Goal: Check status: Check status

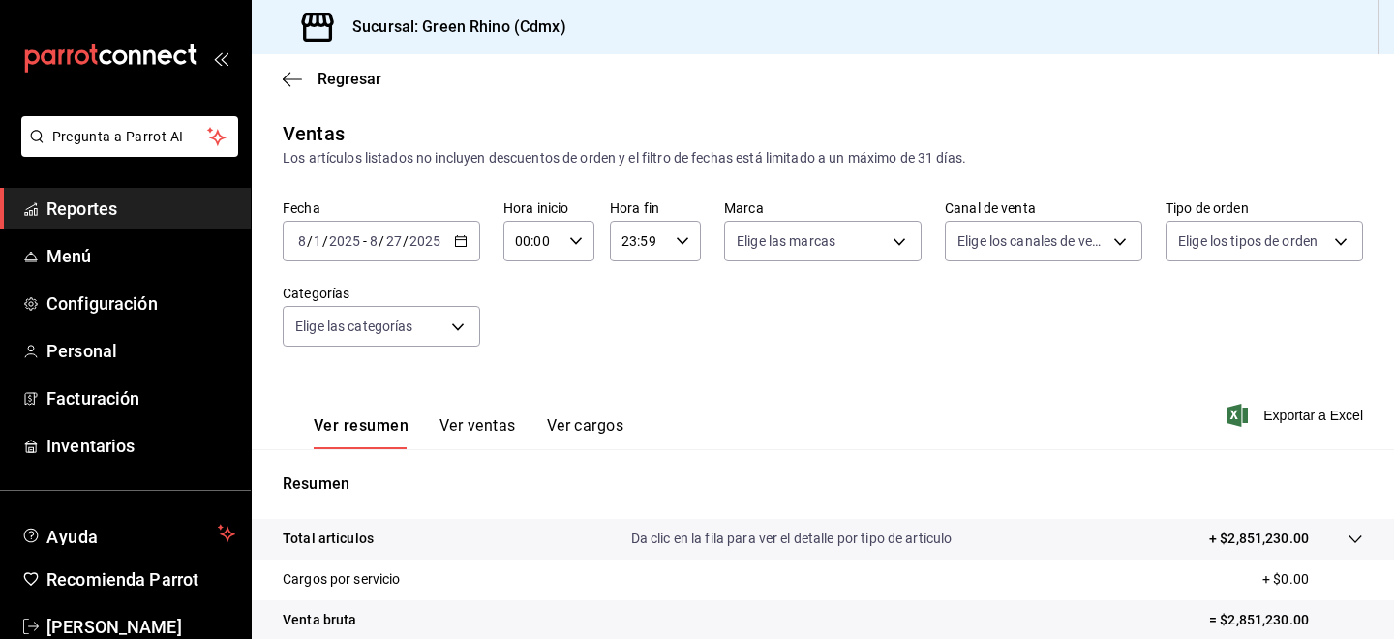
click at [448, 248] on div "2025-08-01 8 / 1 / 2025 - 2025-08-27 8 / 27 / 2025" at bounding box center [382, 241] width 198 height 41
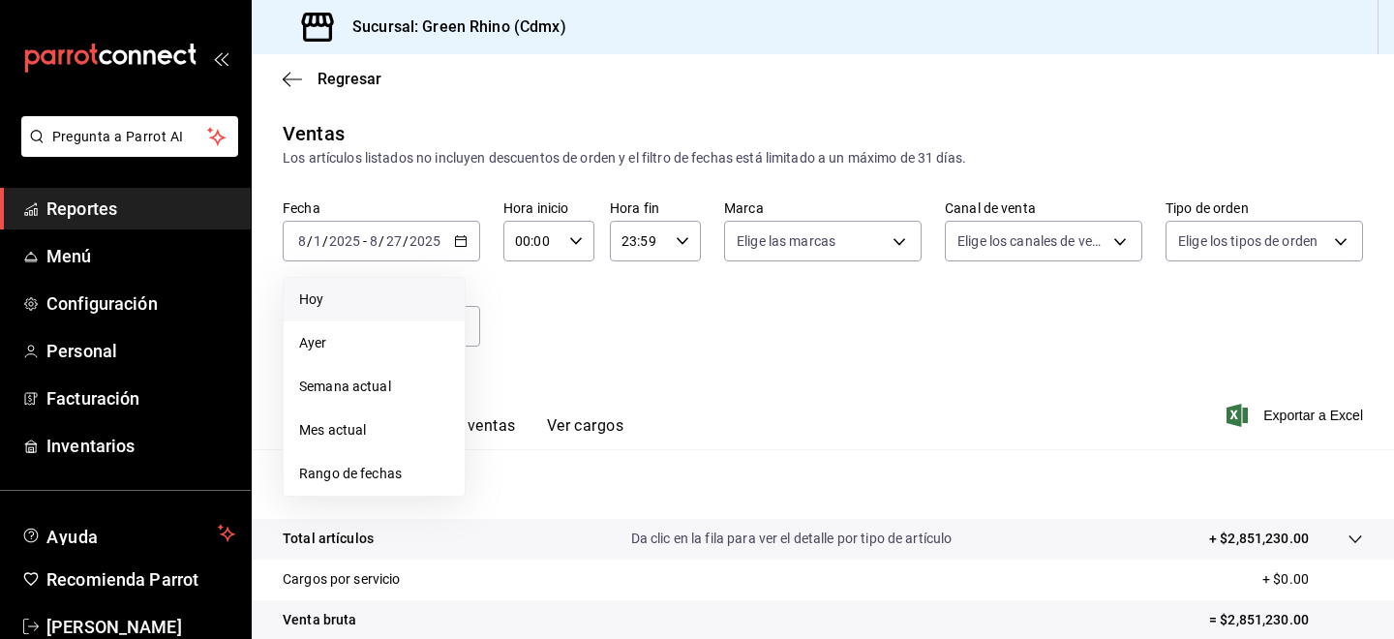
click at [391, 306] on span "Hoy" at bounding box center [374, 300] width 150 height 20
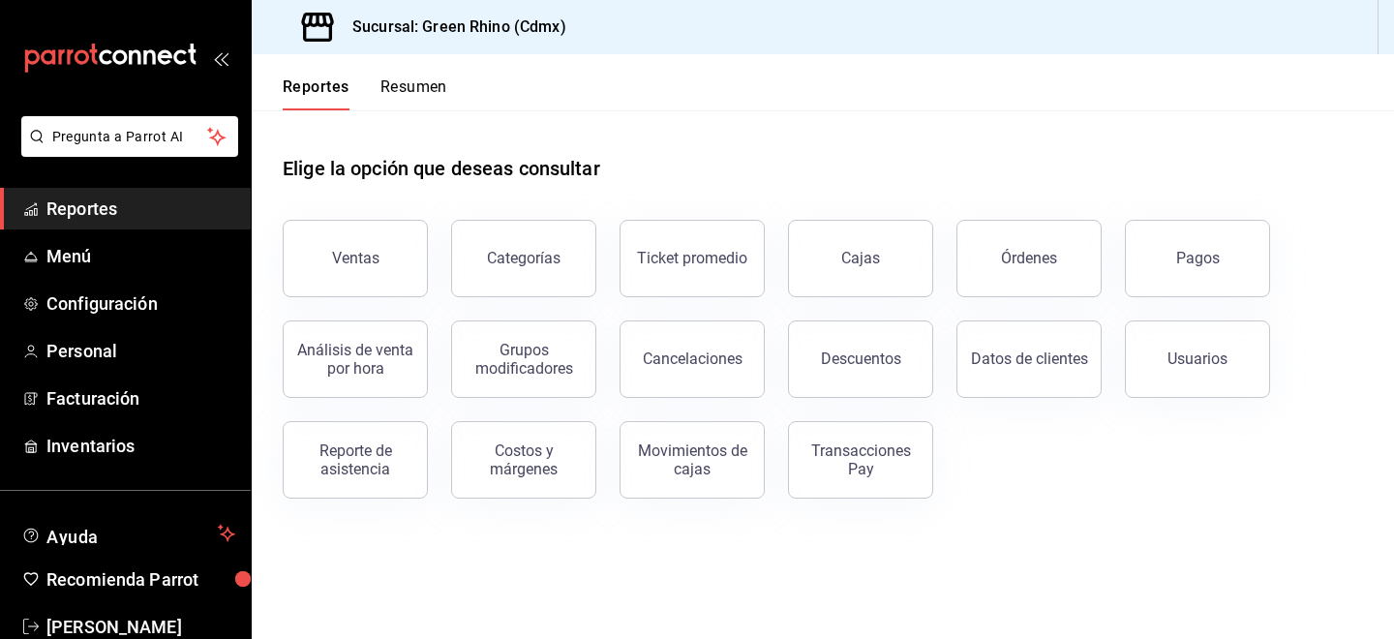
click at [401, 316] on div "Análisis de venta por hora" at bounding box center [344, 347] width 168 height 101
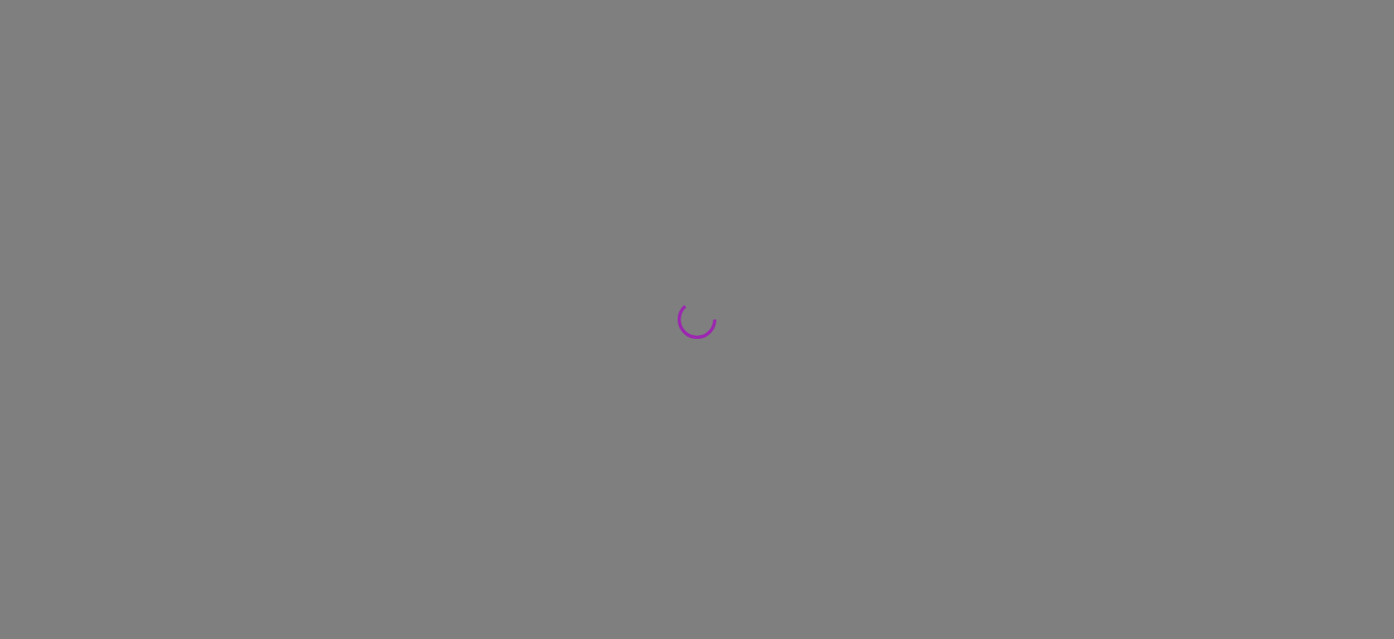
click at [374, 260] on div at bounding box center [697, 319] width 1394 height 639
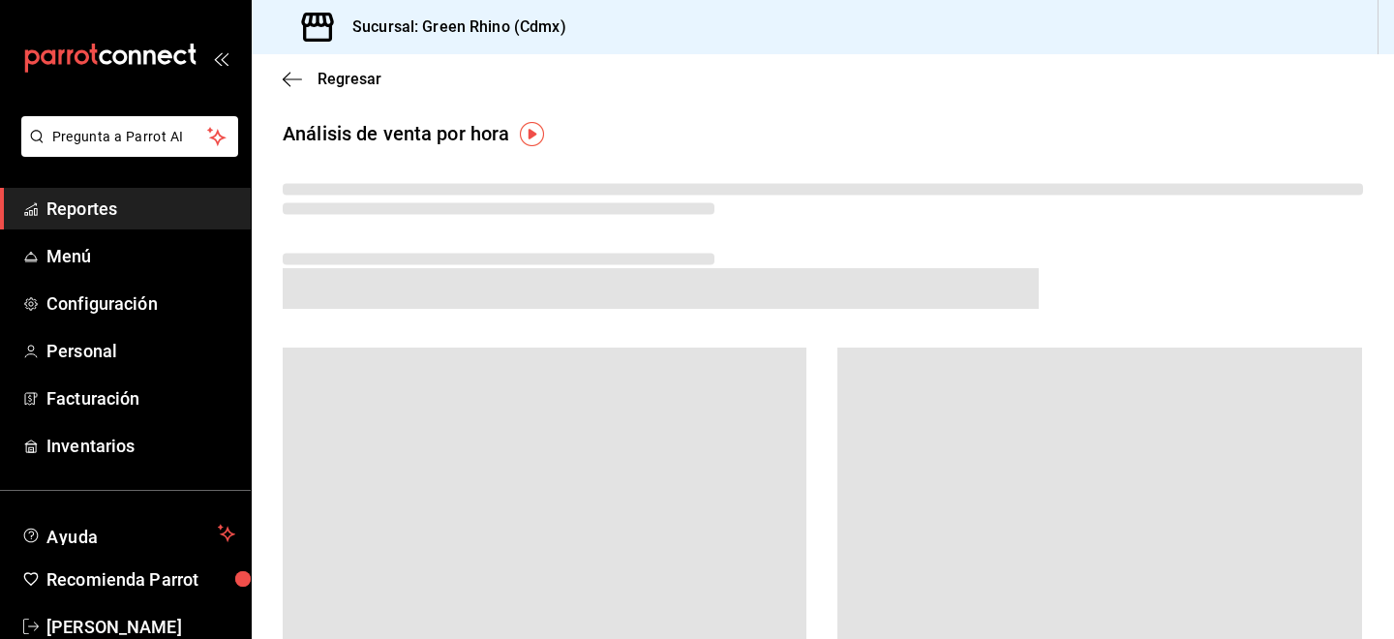
click at [116, 210] on span "Reportes" at bounding box center [140, 209] width 189 height 26
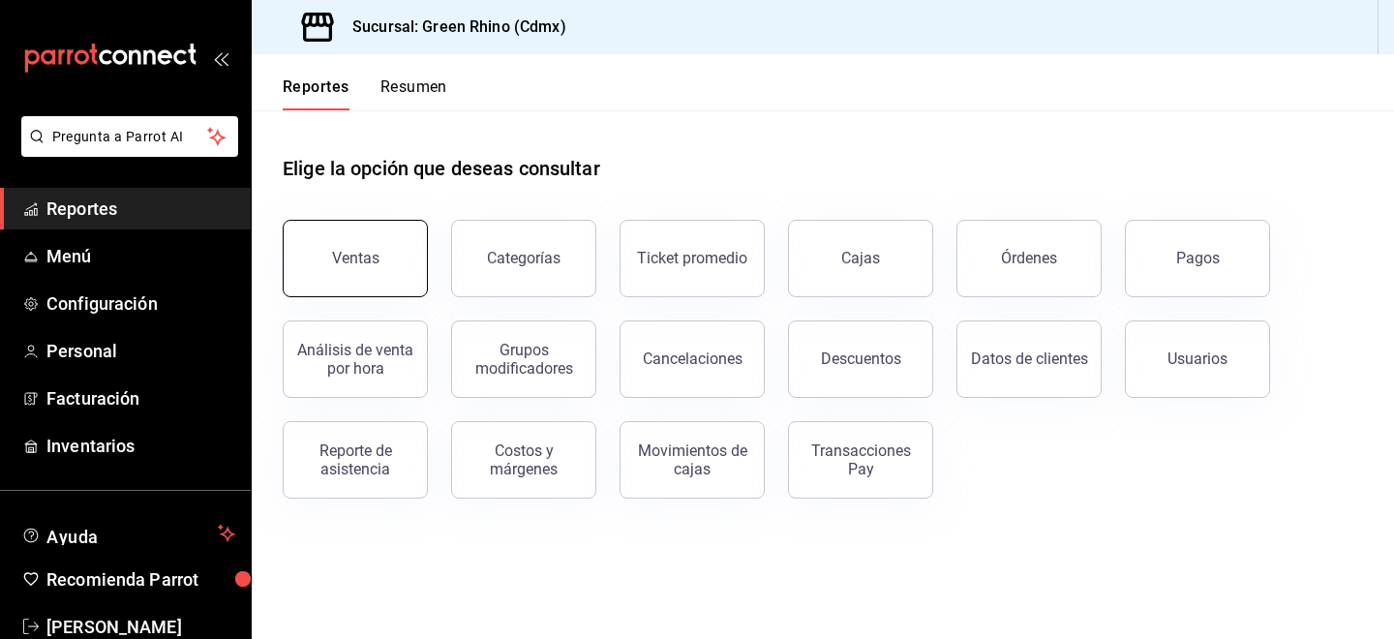
click at [325, 238] on button "Ventas" at bounding box center [355, 258] width 145 height 77
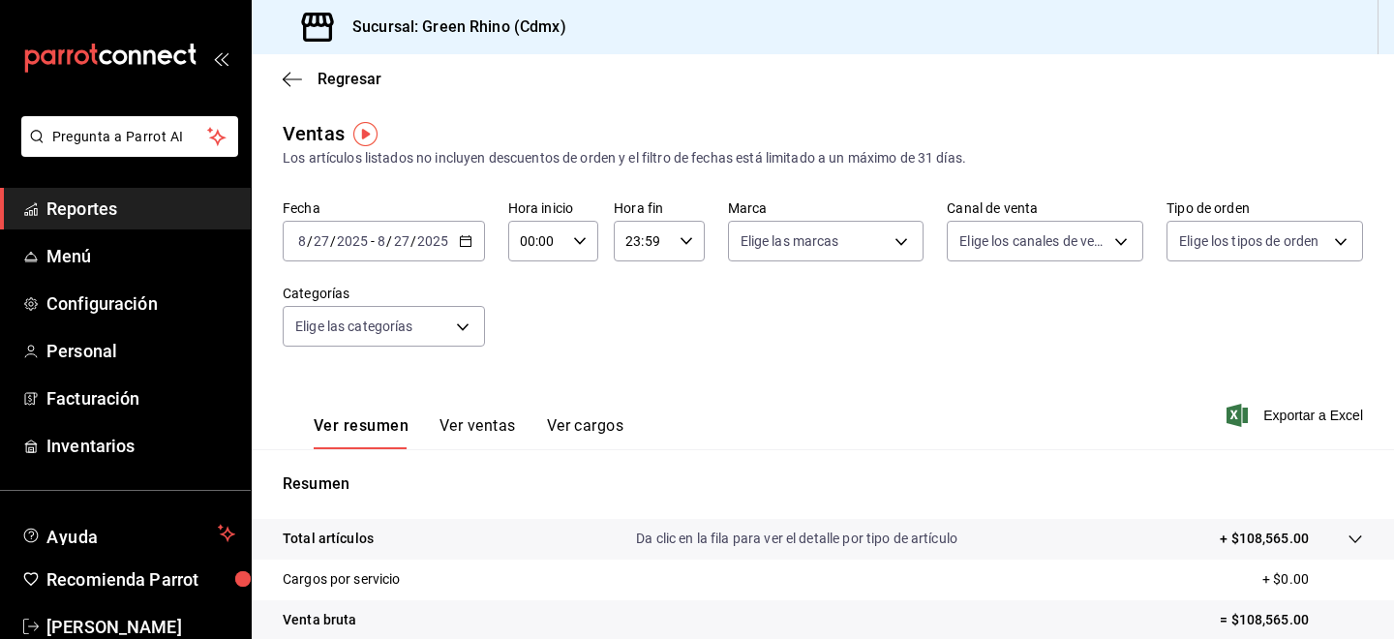
click at [440, 244] on input "2025" at bounding box center [432, 240] width 33 height 15
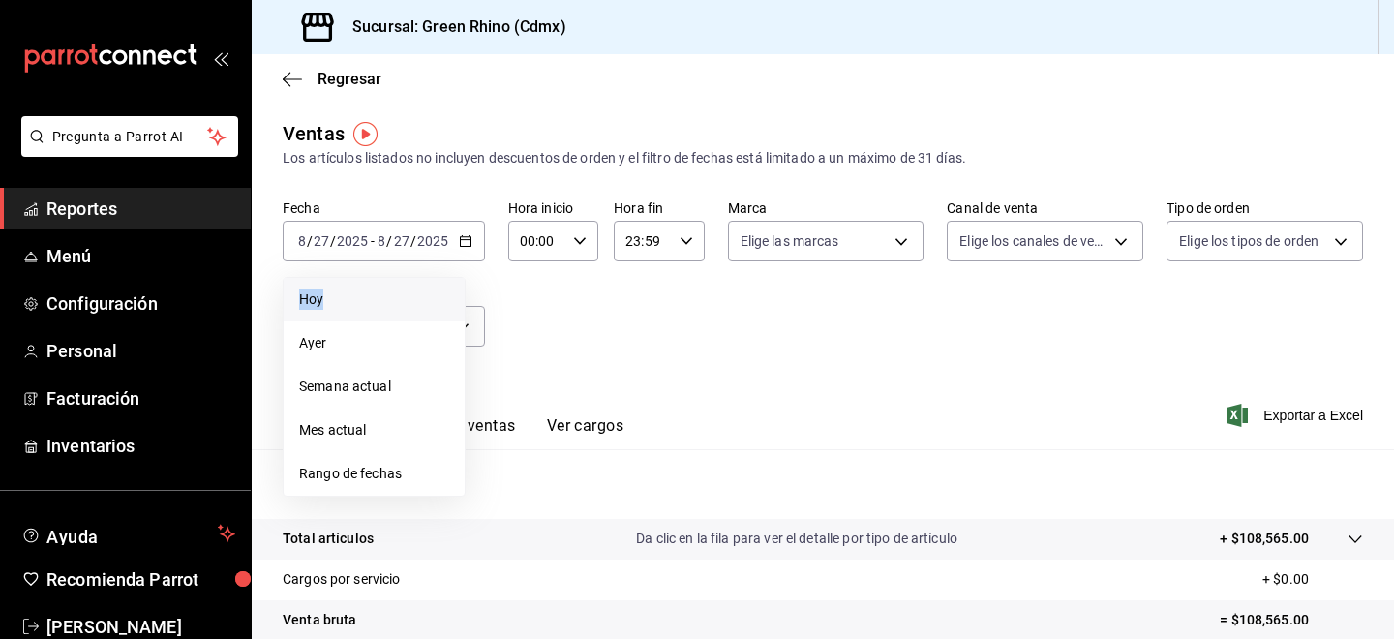
click at [293, 309] on li "Hoy" at bounding box center [374, 300] width 181 height 44
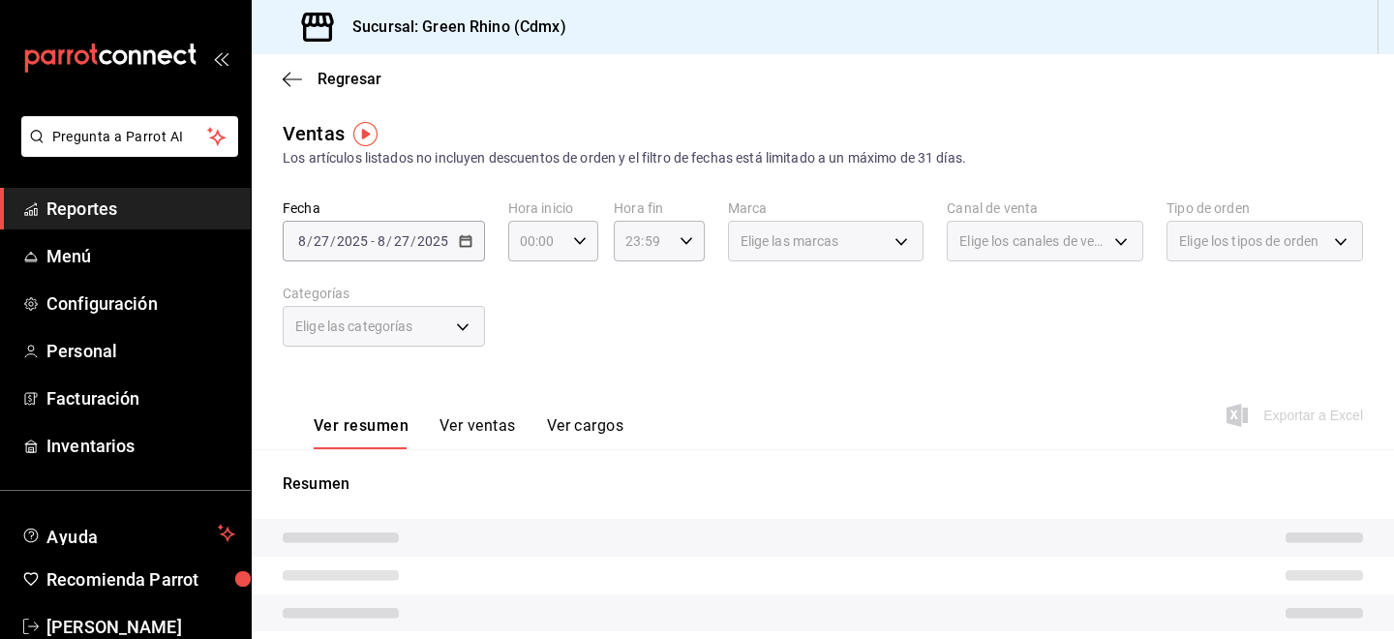
scroll to position [3, 0]
click at [476, 423] on button "Ver ventas" at bounding box center [478, 429] width 76 height 33
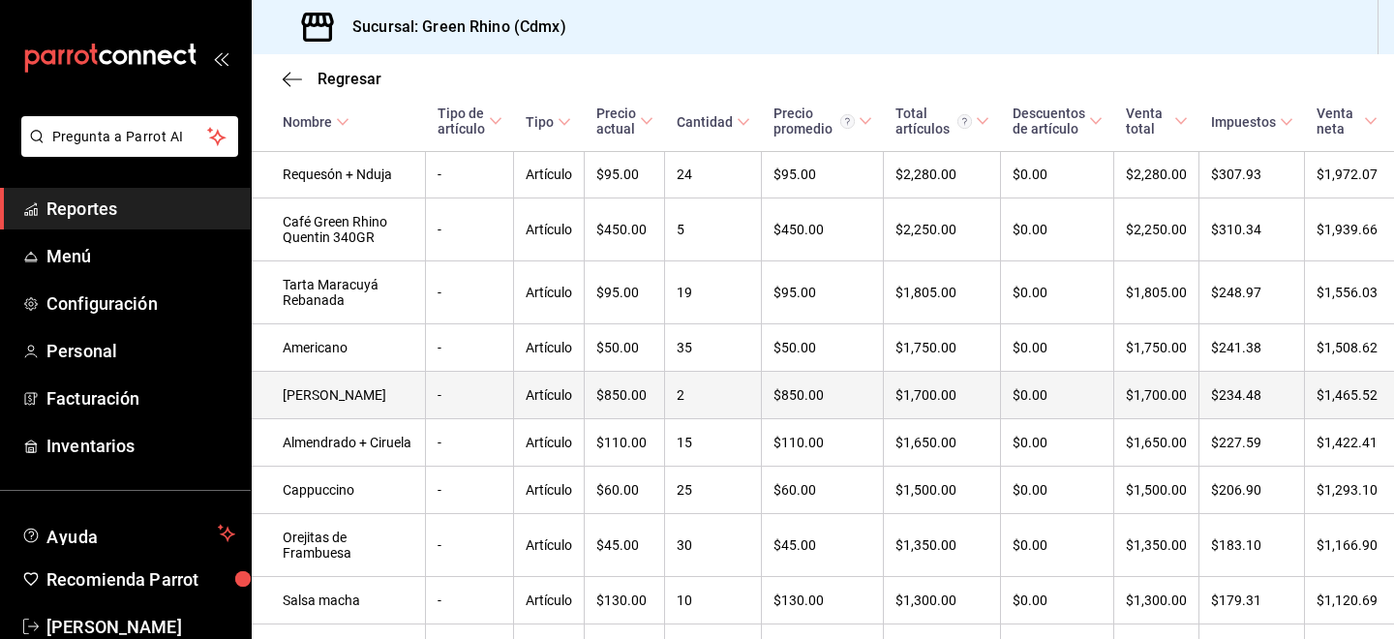
scroll to position [1606, 0]
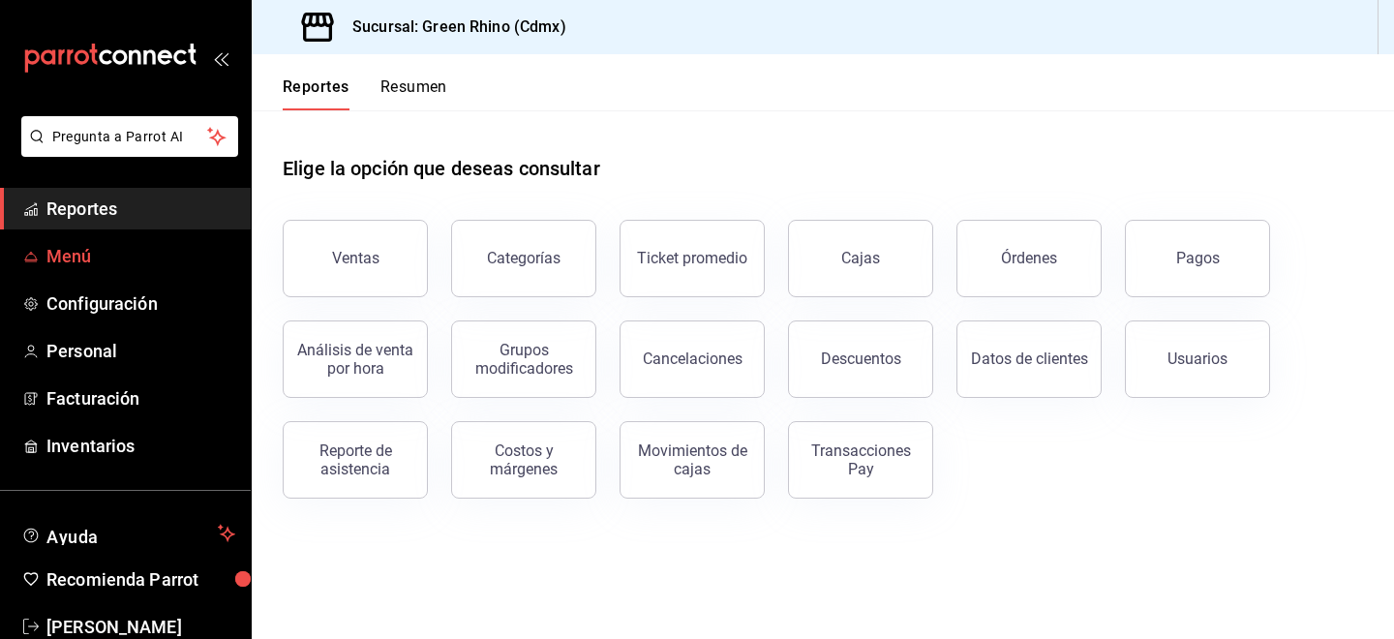
click at [101, 267] on span "Menú" at bounding box center [140, 256] width 189 height 26
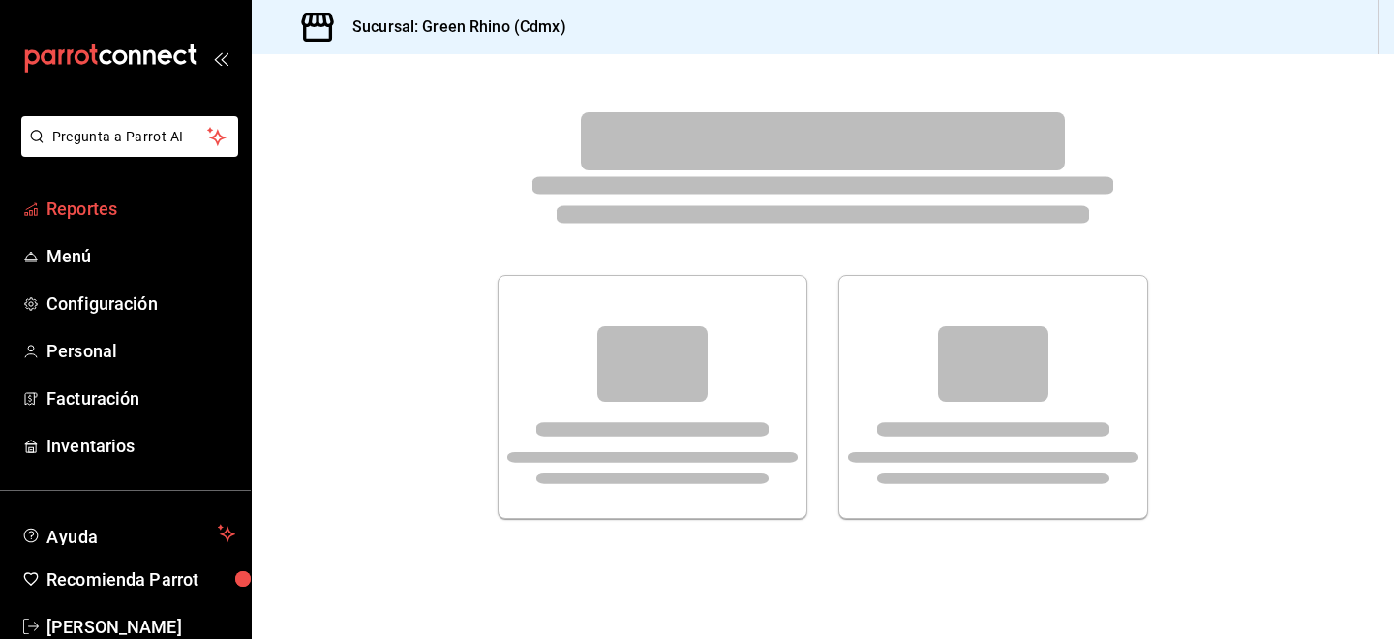
click at [92, 218] on span "Reportes" at bounding box center [140, 209] width 189 height 26
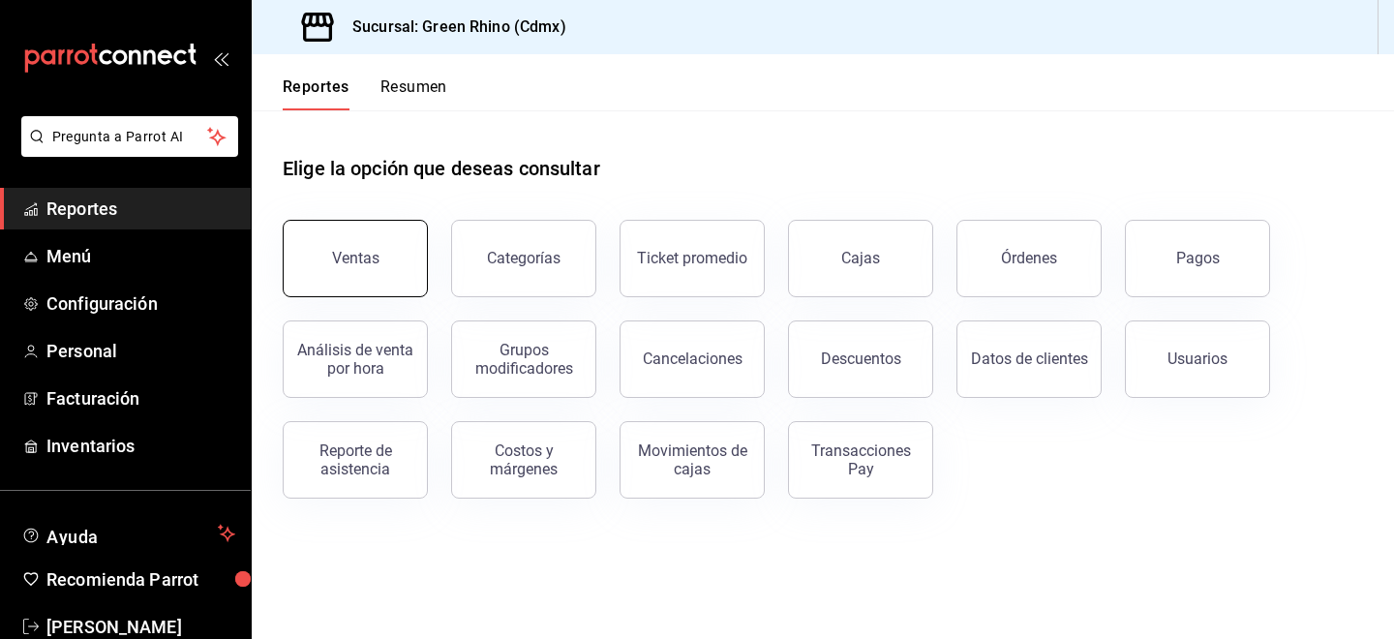
click at [395, 233] on button "Ventas" at bounding box center [355, 258] width 145 height 77
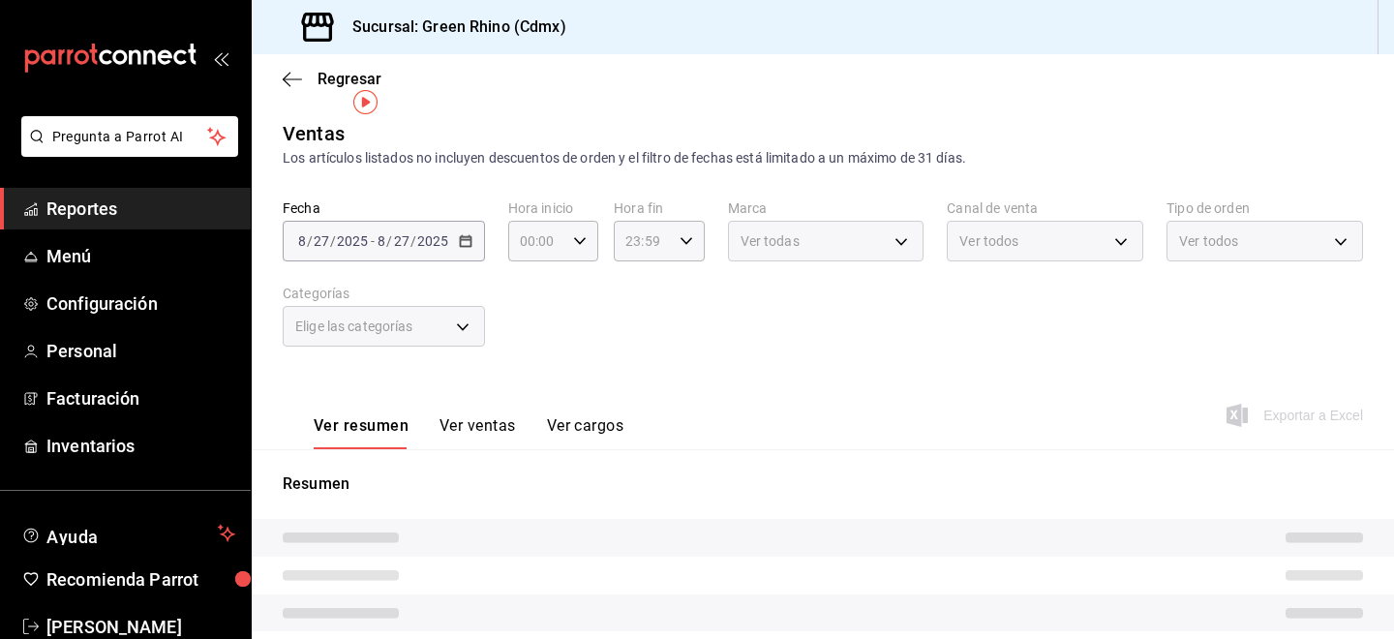
scroll to position [37, 0]
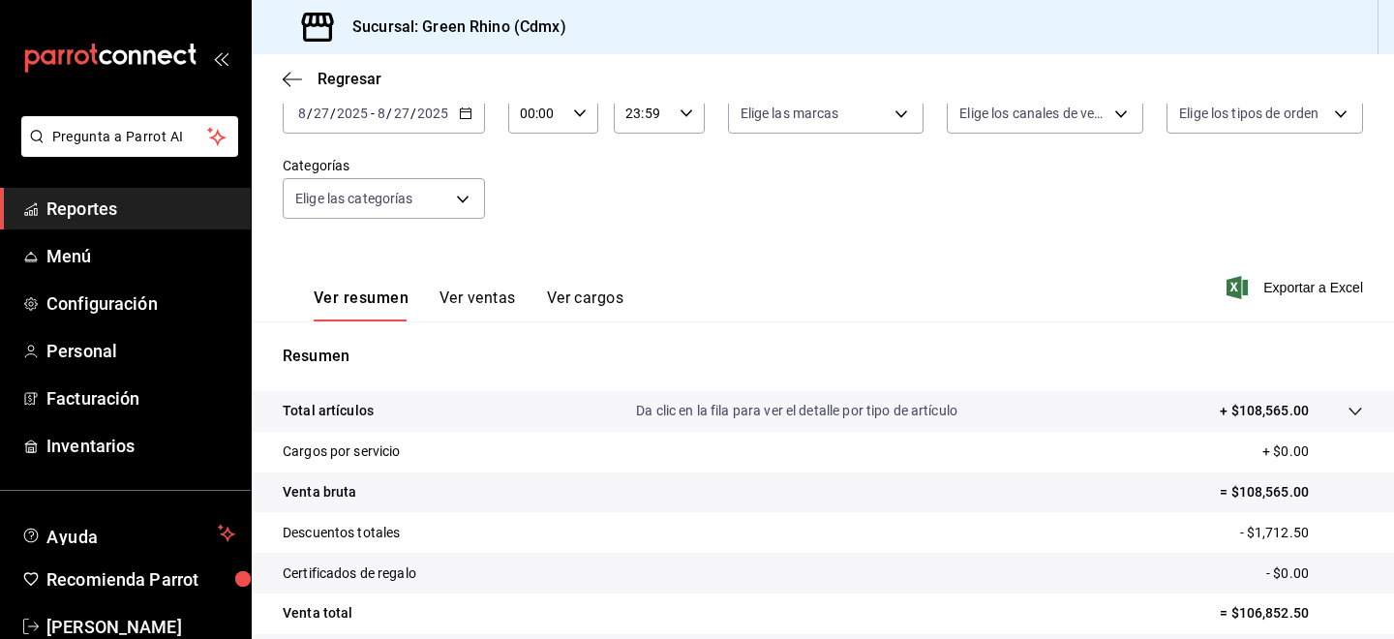
scroll to position [178, 0]
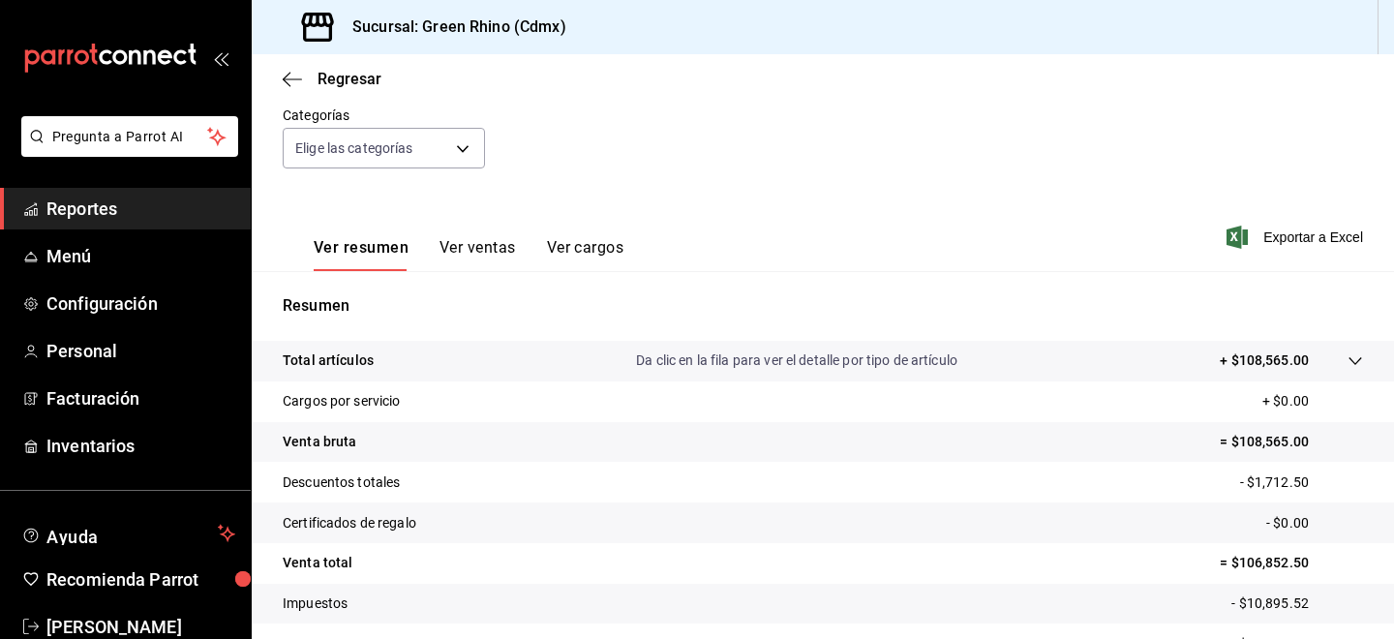
click at [479, 251] on button "Ver ventas" at bounding box center [478, 254] width 76 height 33
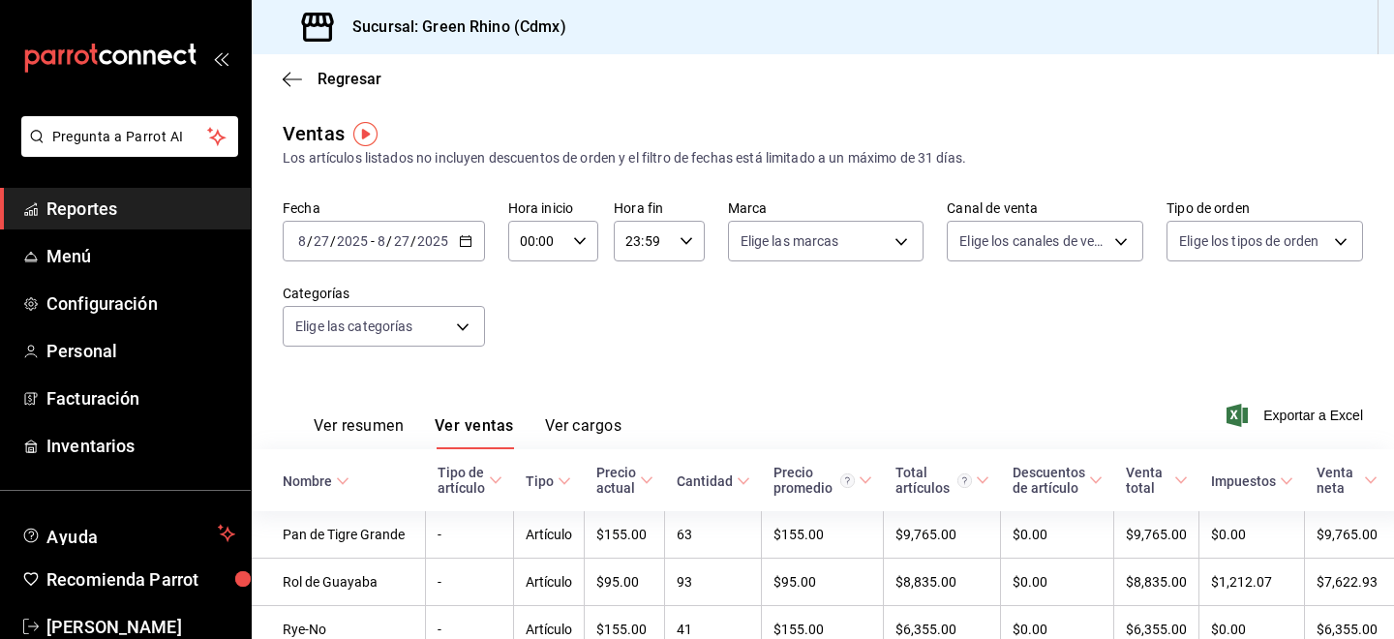
click at [465, 247] on icon "button" at bounding box center [466, 241] width 14 height 14
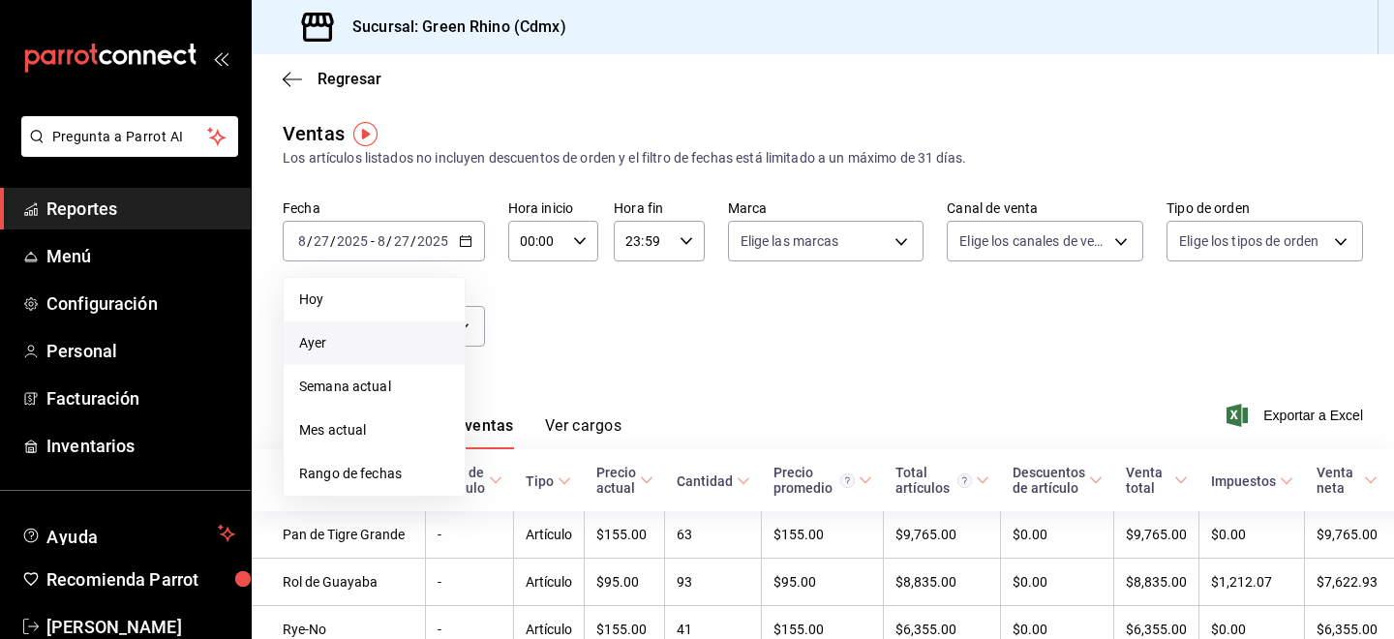
click at [354, 338] on span "Ayer" at bounding box center [374, 343] width 150 height 20
click at [354, 338] on body "Pregunta a Parrot AI Reportes Menú Configuración Personal Facturación Inventari…" at bounding box center [697, 319] width 1394 height 639
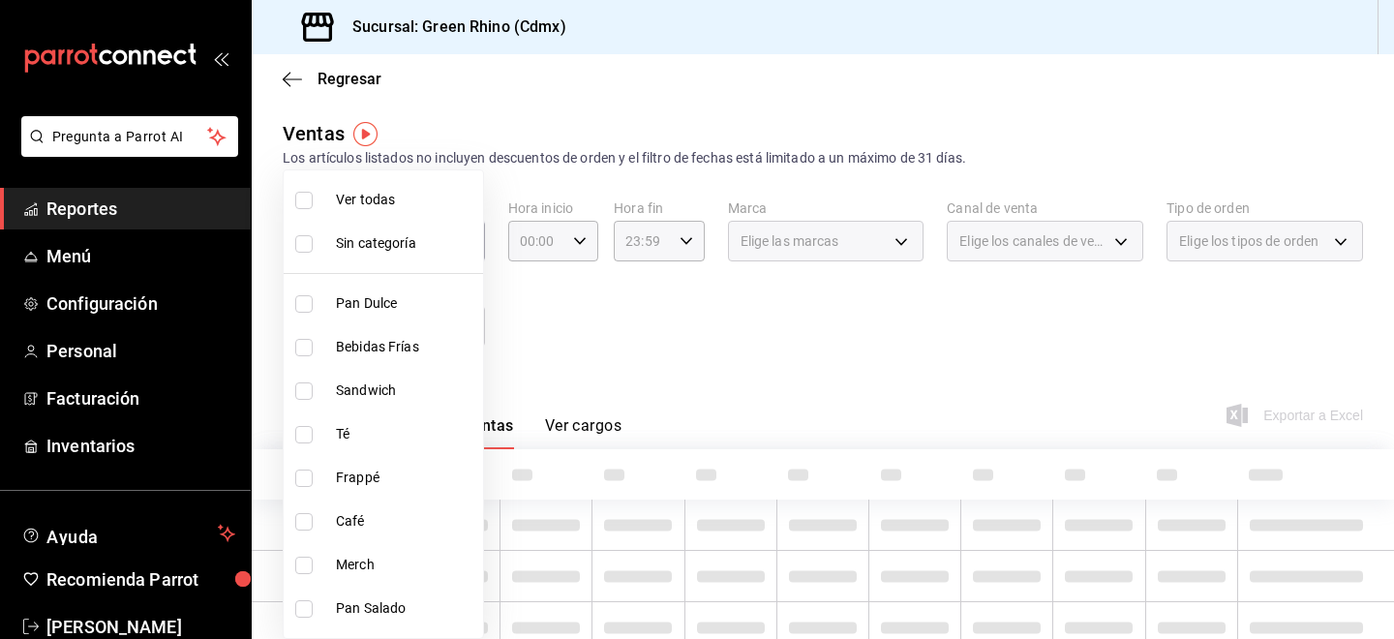
click at [584, 347] on div at bounding box center [697, 319] width 1394 height 639
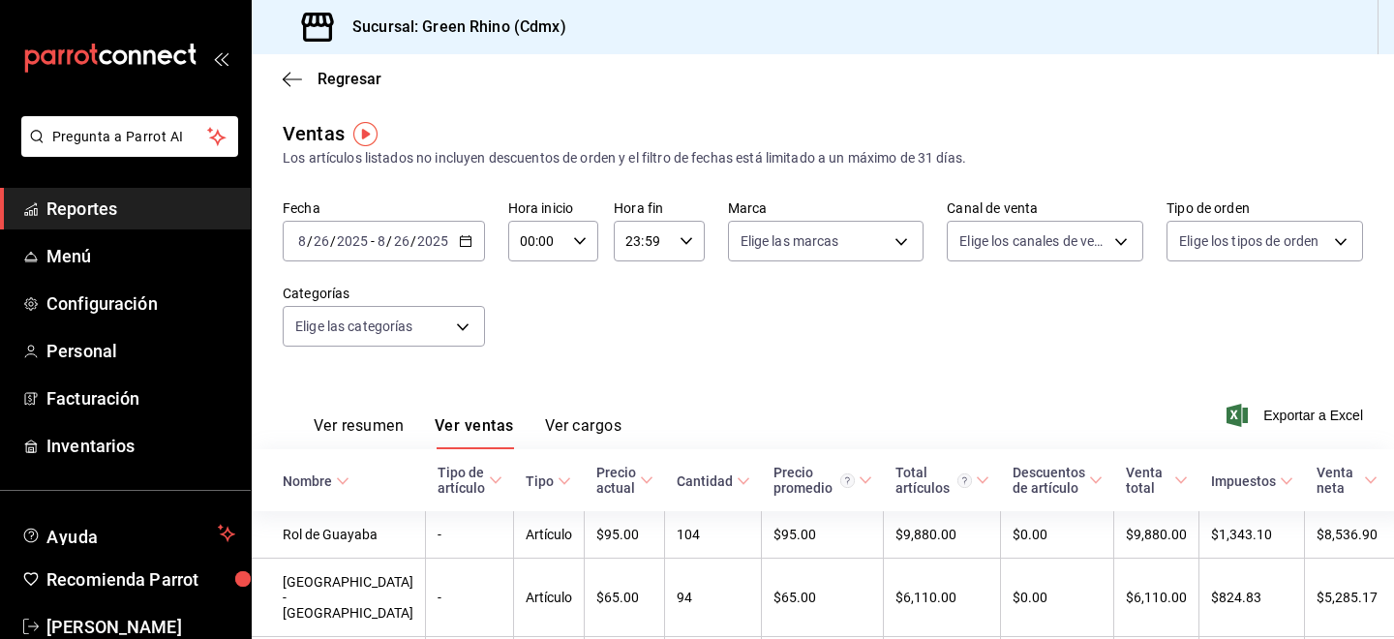
click at [379, 229] on div "2025-08-26 8 / 26 / 2025 - 2025-08-26 8 / 26 / 2025" at bounding box center [384, 241] width 202 height 41
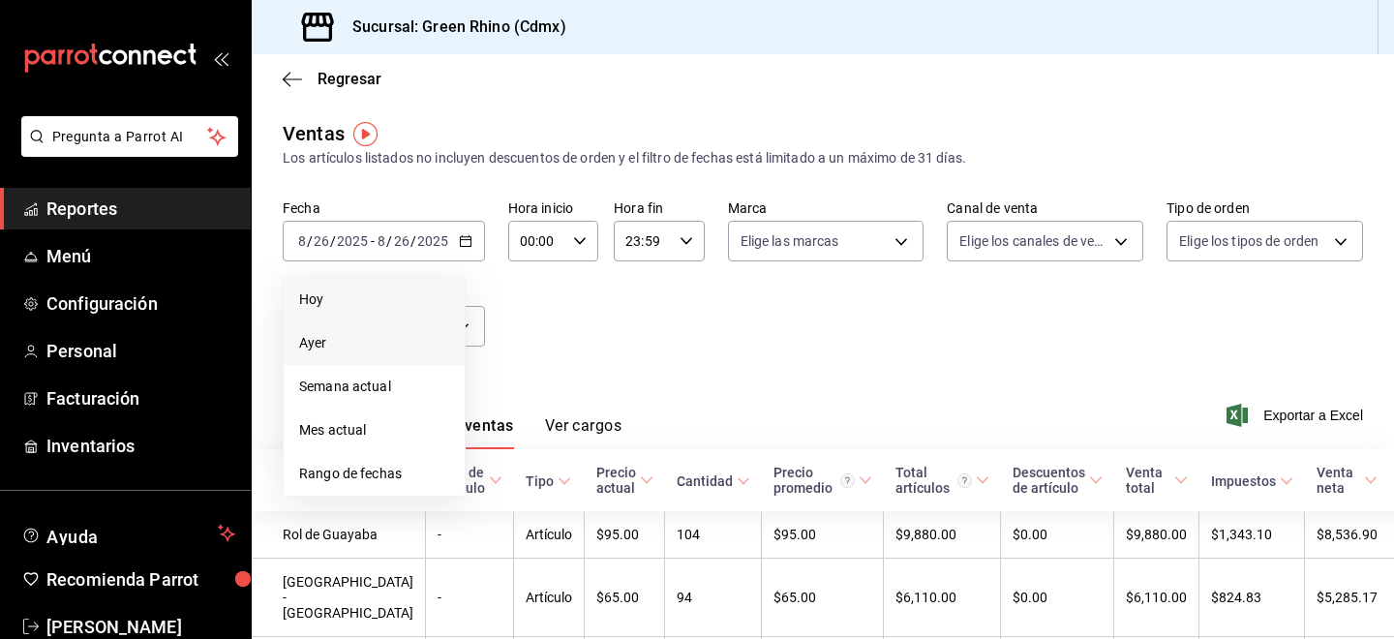
click at [367, 291] on span "Hoy" at bounding box center [374, 300] width 150 height 20
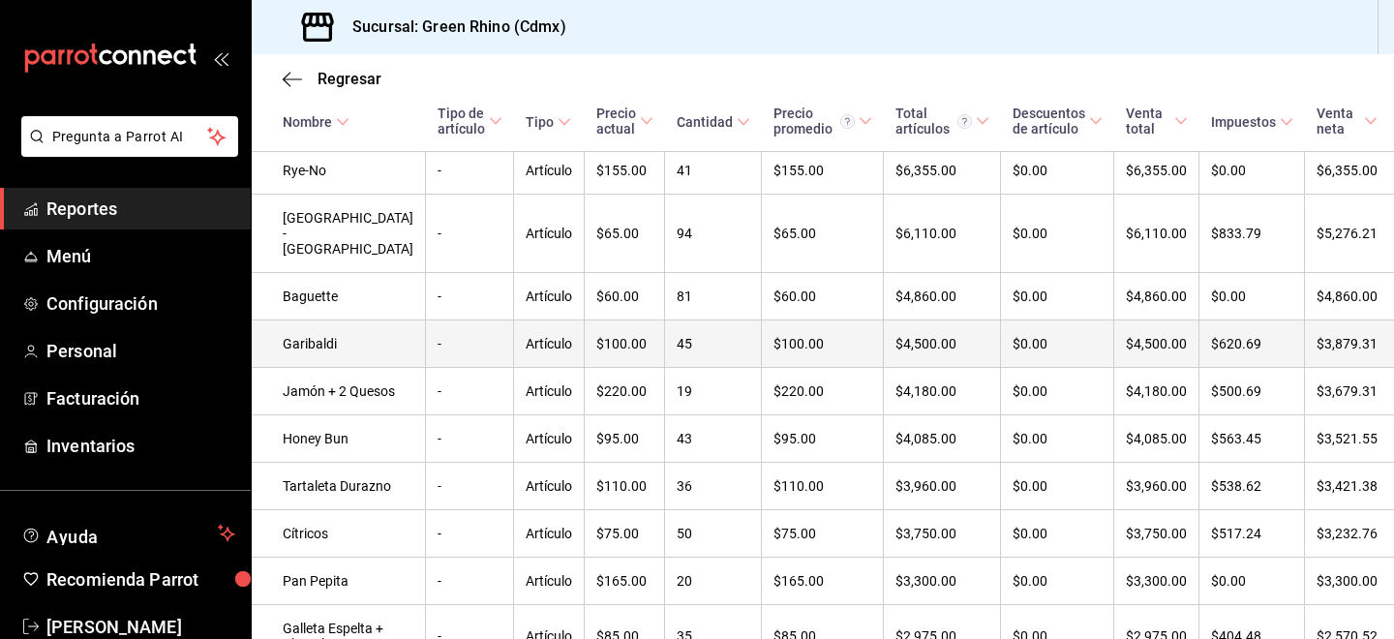
scroll to position [641, 0]
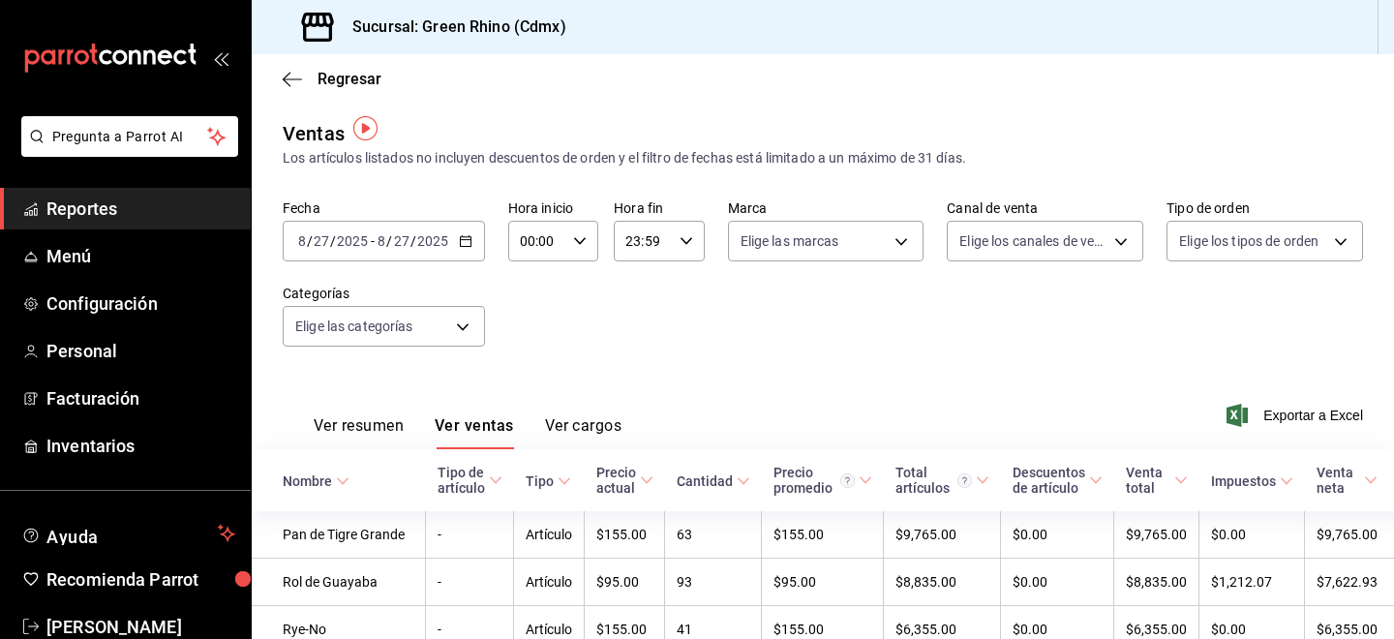
scroll to position [33, 0]
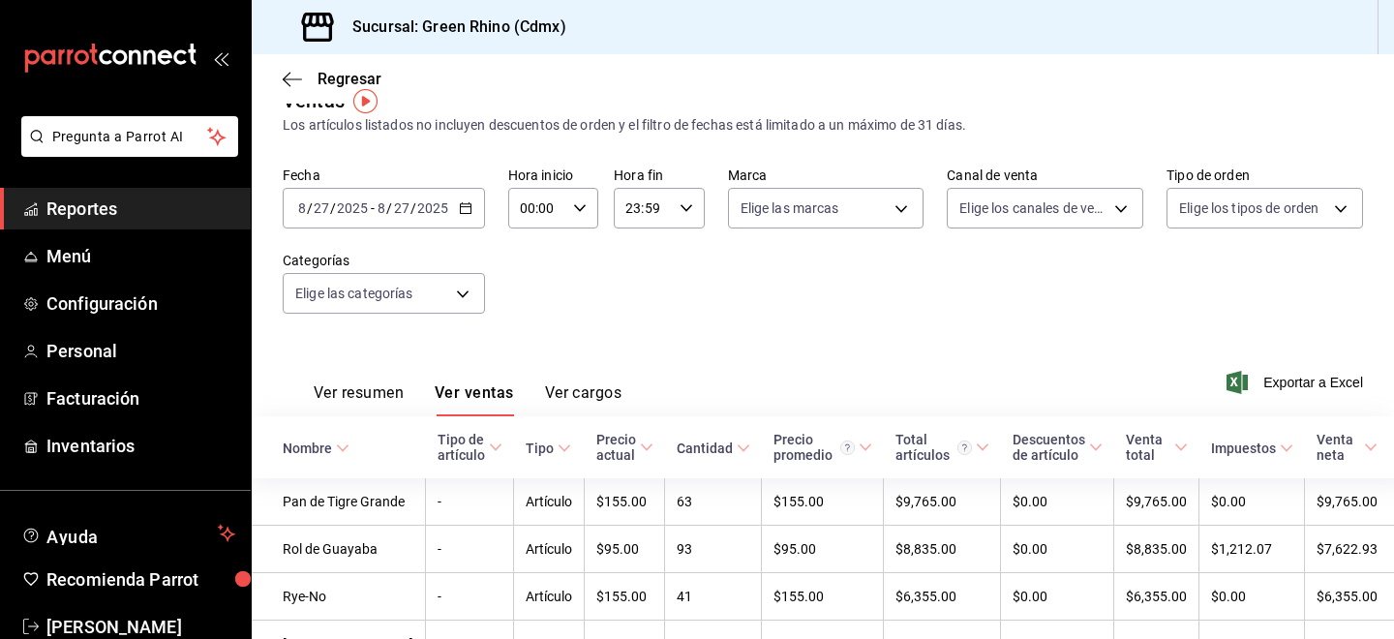
click at [65, 214] on span "Reportes" at bounding box center [140, 209] width 189 height 26
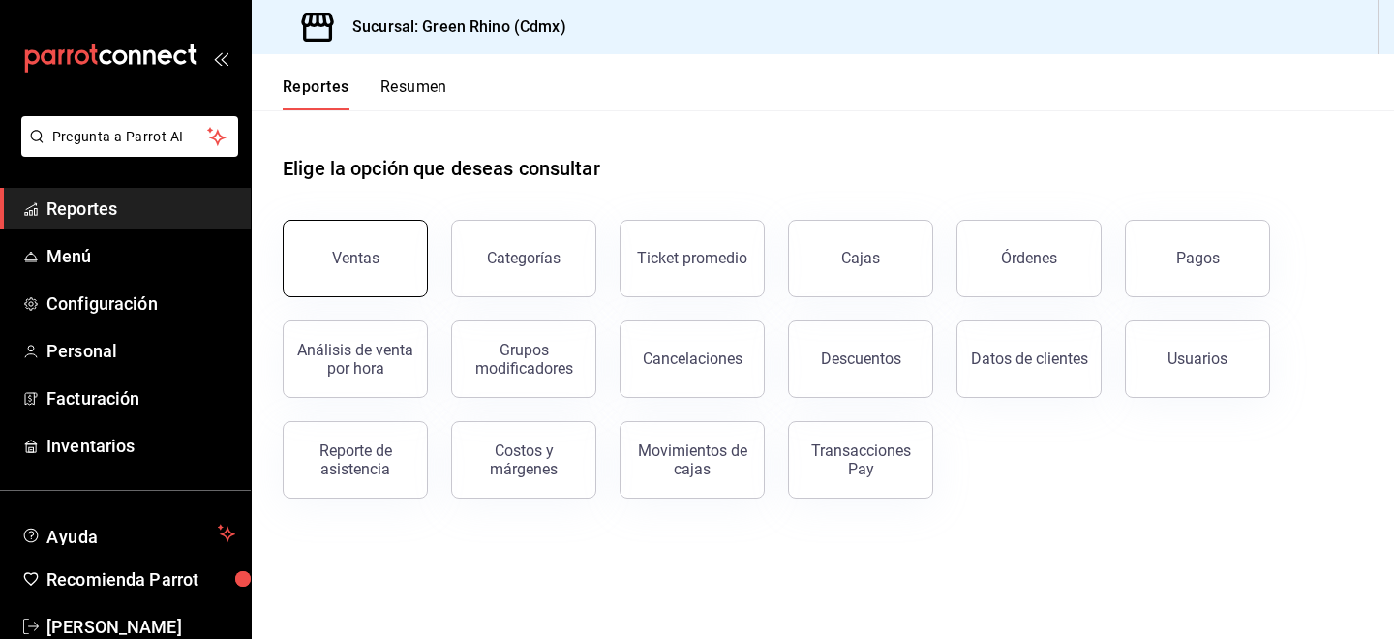
click at [378, 274] on button "Ventas" at bounding box center [355, 258] width 145 height 77
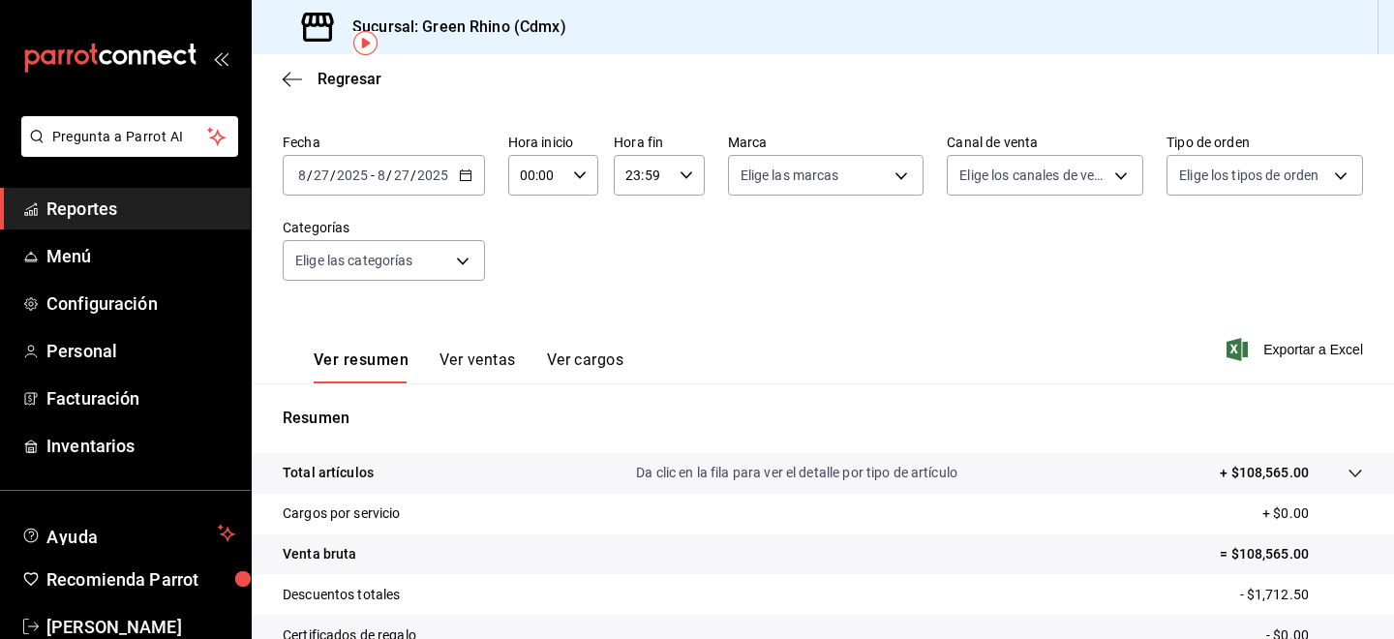
scroll to position [107, 0]
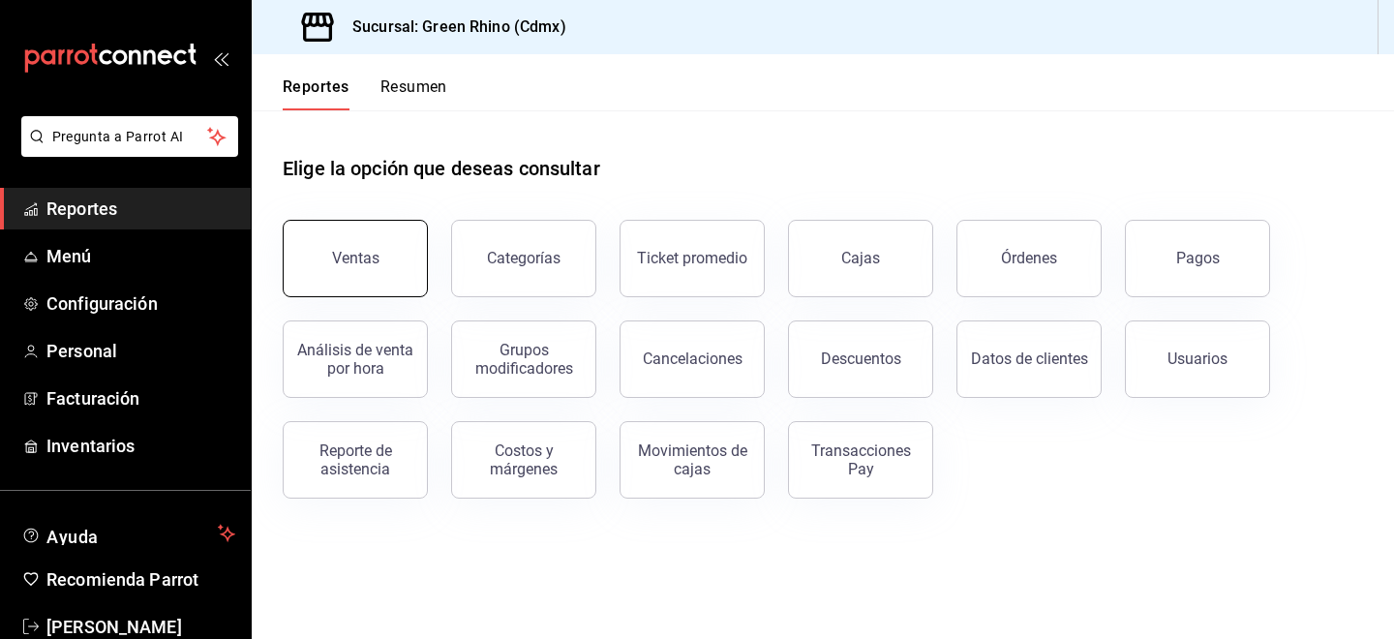
click at [360, 239] on button "Ventas" at bounding box center [355, 258] width 145 height 77
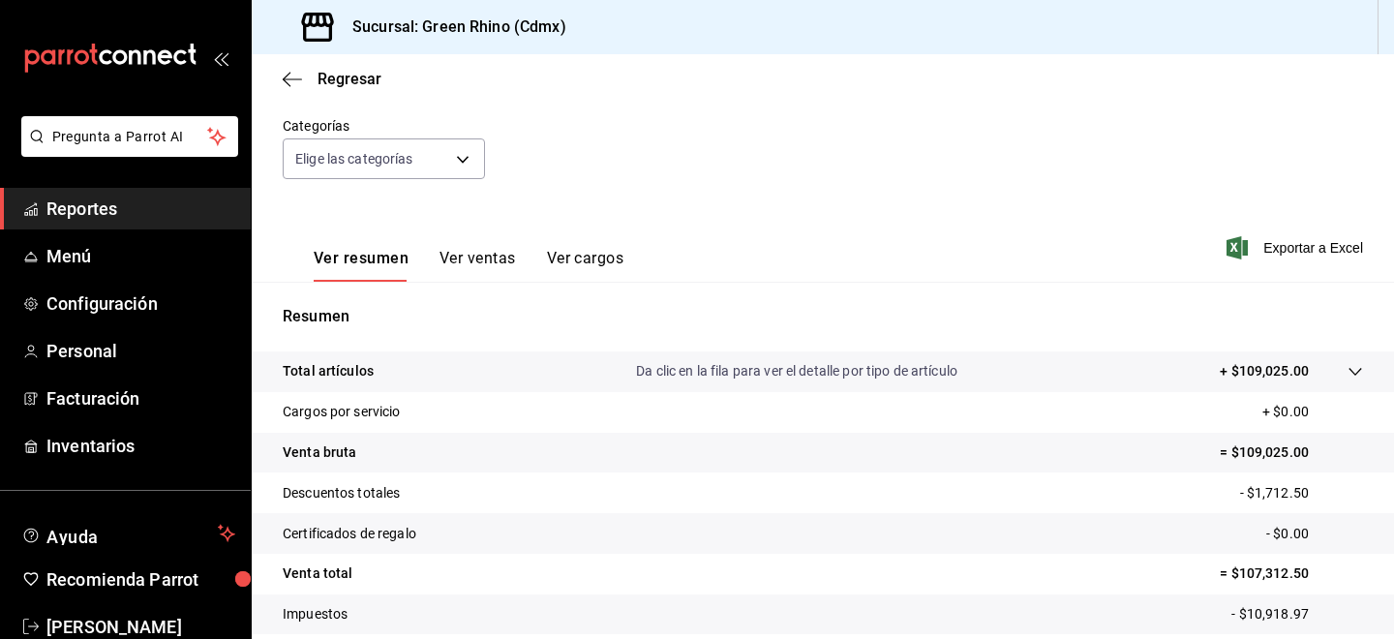
scroll to position [169, 0]
